Goal: Entertainment & Leisure: Consume media (video, audio)

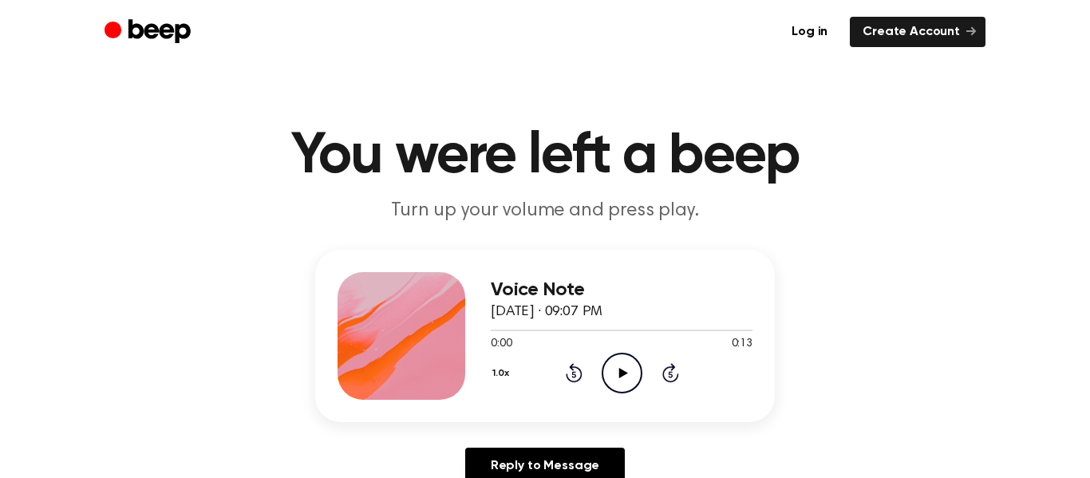
click at [623, 367] on icon "Play Audio" at bounding box center [622, 373] width 41 height 41
click at [629, 372] on icon "Play Audio" at bounding box center [622, 373] width 41 height 41
click at [627, 381] on icon "Play Audio" at bounding box center [622, 373] width 41 height 41
click at [605, 397] on div "Voice Note August 28, 2025 · 09:10 PM 0:00 0:11 Your browser does not support t…" at bounding box center [622, 336] width 262 height 128
click at [622, 371] on icon at bounding box center [622, 373] width 9 height 10
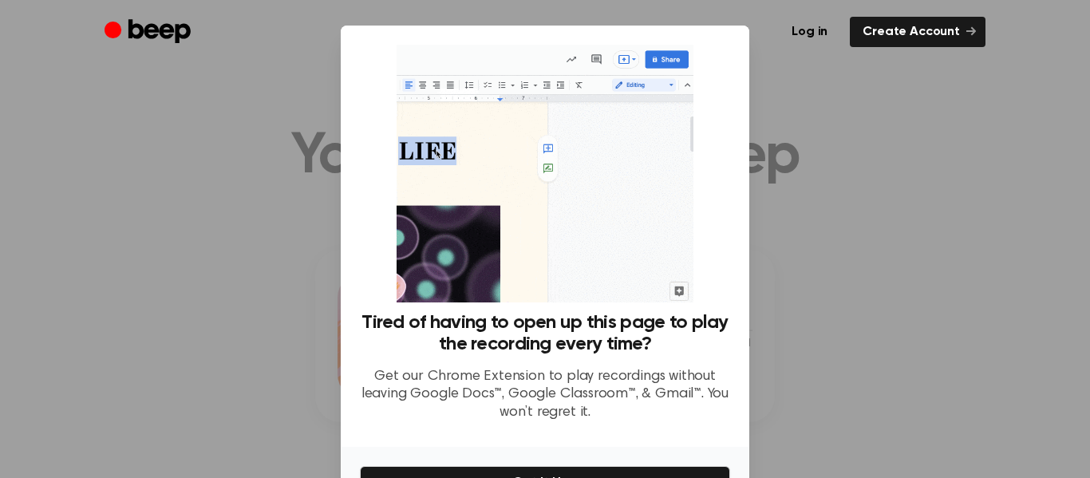
click at [847, 204] on div at bounding box center [545, 239] width 1090 height 478
click at [840, 210] on div at bounding box center [545, 239] width 1090 height 478
click at [841, 210] on div at bounding box center [545, 239] width 1090 height 478
click at [835, 211] on div at bounding box center [545, 239] width 1090 height 478
click at [845, 211] on div at bounding box center [545, 239] width 1090 height 478
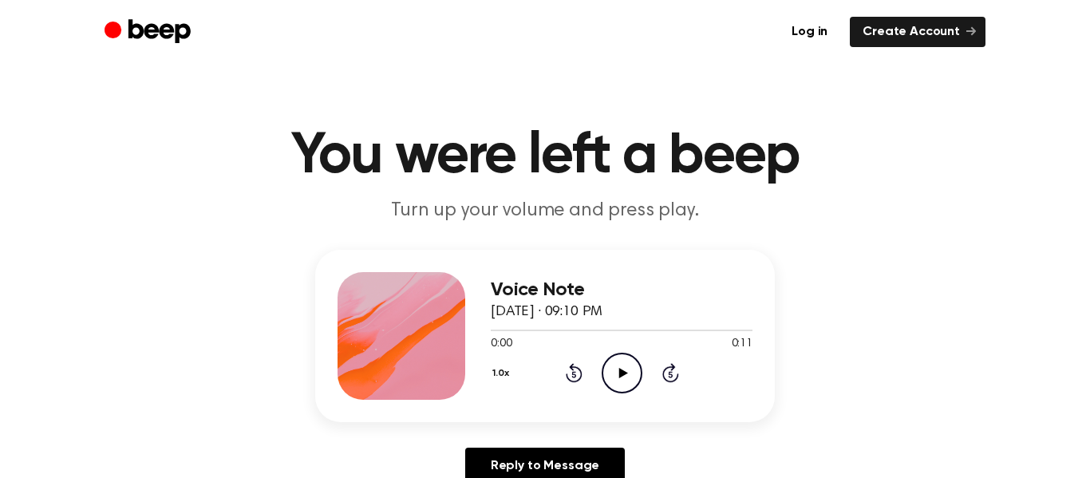
click at [629, 379] on icon "Play Audio" at bounding box center [622, 373] width 41 height 41
click at [623, 384] on icon "Play Audio" at bounding box center [622, 373] width 41 height 41
click at [625, 377] on icon at bounding box center [621, 373] width 7 height 10
click at [624, 378] on icon "Play Audio" at bounding box center [622, 373] width 41 height 41
click at [627, 390] on icon "Play Audio" at bounding box center [622, 373] width 41 height 41
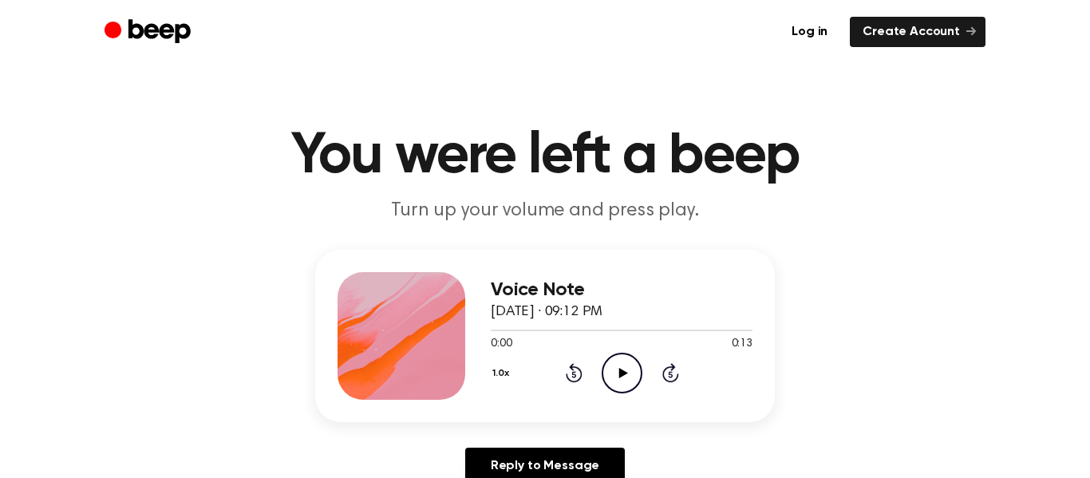
click at [632, 372] on icon "Play Audio" at bounding box center [622, 373] width 41 height 41
click at [627, 354] on circle at bounding box center [622, 373] width 39 height 39
click at [468, 393] on div "Voice Note August 28, 2025 · 09:13 PM 0:03 0:10 Your browser does not support t…" at bounding box center [545, 336] width 460 height 172
click at [630, 393] on div "Voice Note August 28, 2025 · 09:13 PM 0:00 0:11 Your browser does not support t…" at bounding box center [622, 336] width 262 height 128
click at [637, 367] on icon "Play Audio" at bounding box center [622, 373] width 41 height 41
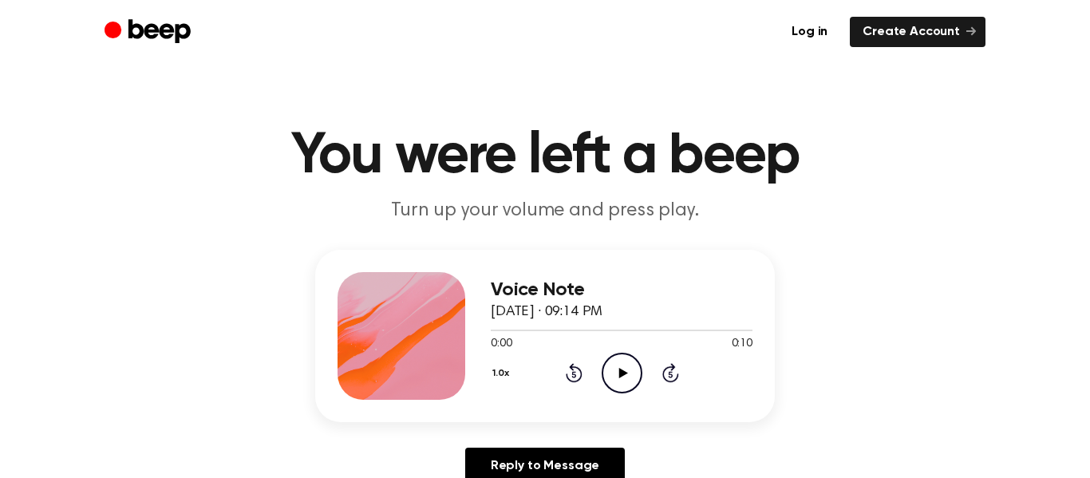
click at [631, 369] on icon "Play Audio" at bounding box center [622, 373] width 41 height 41
click at [631, 369] on icon "Pause Audio" at bounding box center [622, 373] width 41 height 41
click at [631, 369] on icon "Play Audio" at bounding box center [622, 373] width 41 height 41
click at [619, 375] on icon at bounding box center [622, 373] width 9 height 10
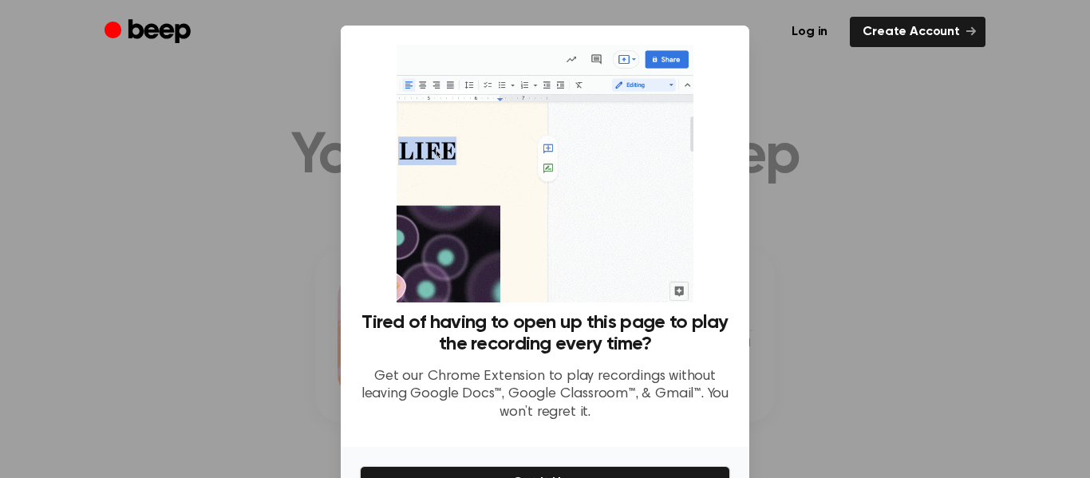
click at [840, 113] on div at bounding box center [545, 239] width 1090 height 478
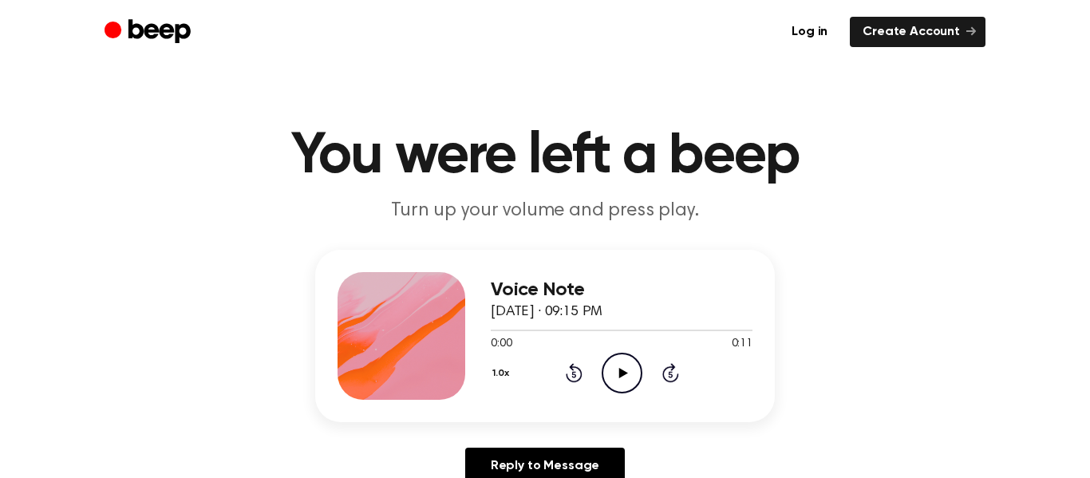
click at [617, 364] on icon "Play Audio" at bounding box center [622, 373] width 41 height 41
click at [626, 377] on icon "Play Audio" at bounding box center [622, 373] width 41 height 41
click at [626, 383] on icon "Play Audio" at bounding box center [622, 373] width 41 height 41
click at [639, 373] on icon "Play Audio" at bounding box center [622, 373] width 41 height 41
click at [616, 374] on icon "Play Audio" at bounding box center [622, 373] width 41 height 41
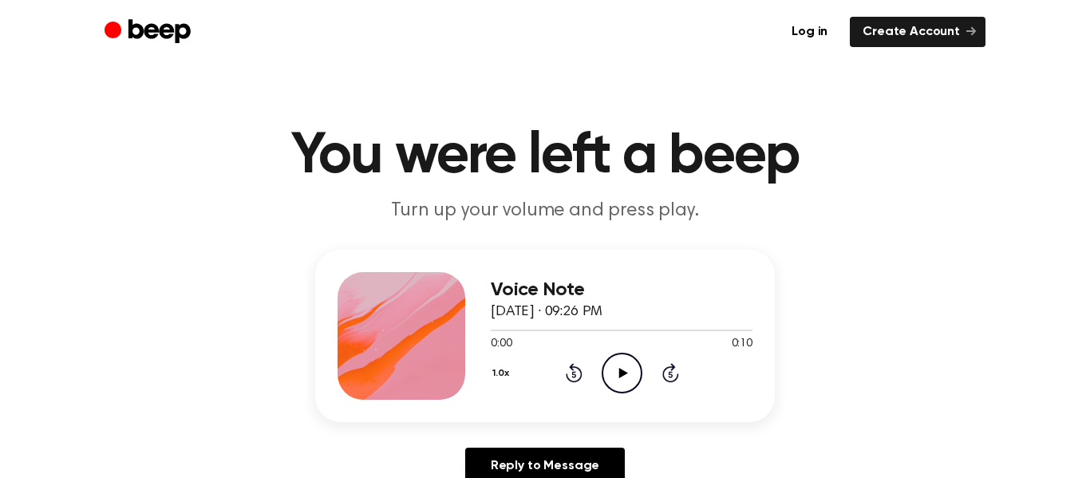
click at [618, 390] on icon "Play Audio" at bounding box center [622, 373] width 41 height 41
click at [624, 383] on icon "Play Audio" at bounding box center [622, 373] width 41 height 41
